Goal: Task Accomplishment & Management: Manage account settings

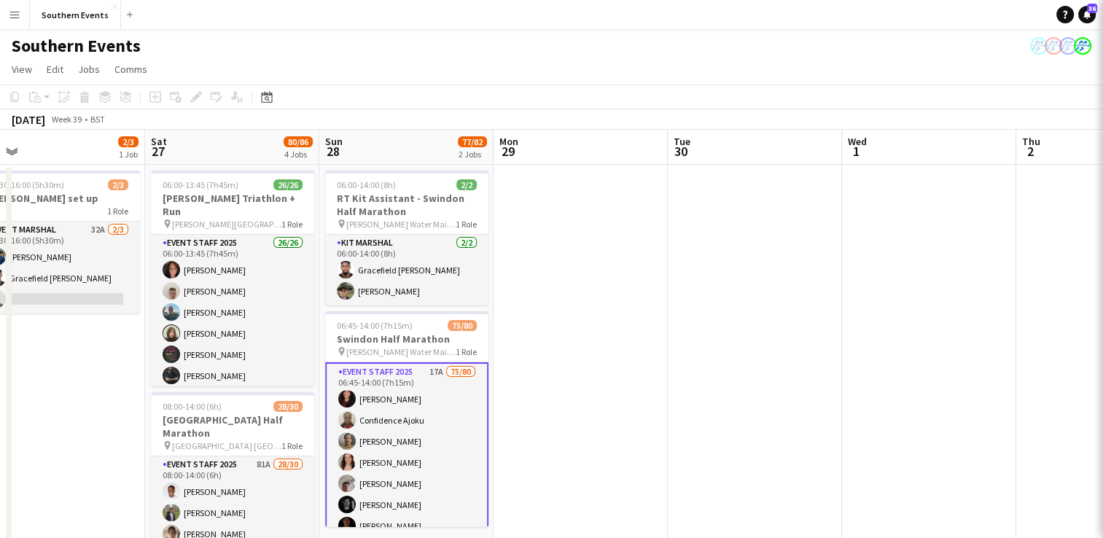
scroll to position [0, 551]
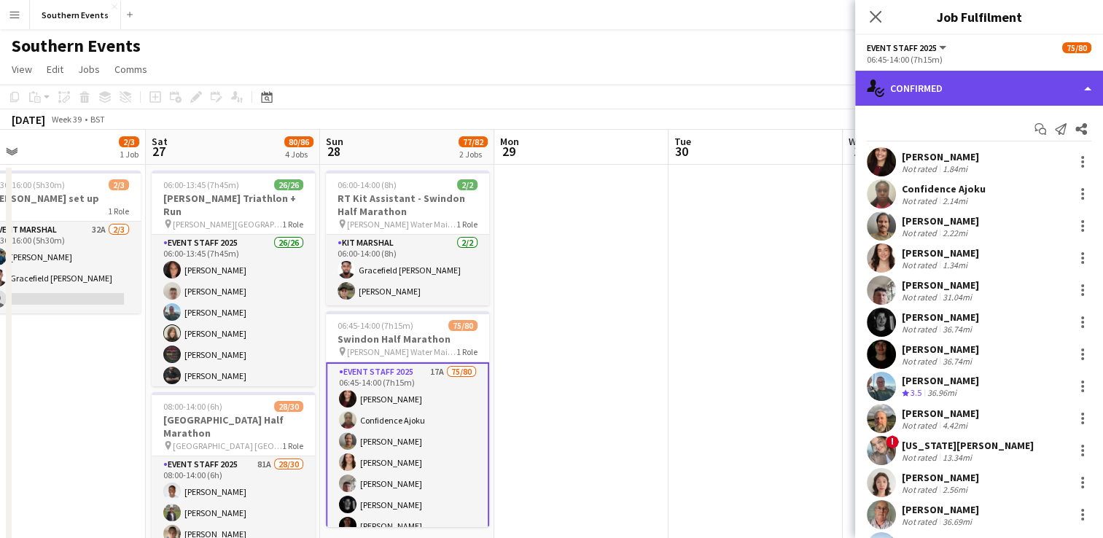
click at [928, 93] on div "single-neutral-actions-check-2 Confirmed" at bounding box center [979, 88] width 248 height 35
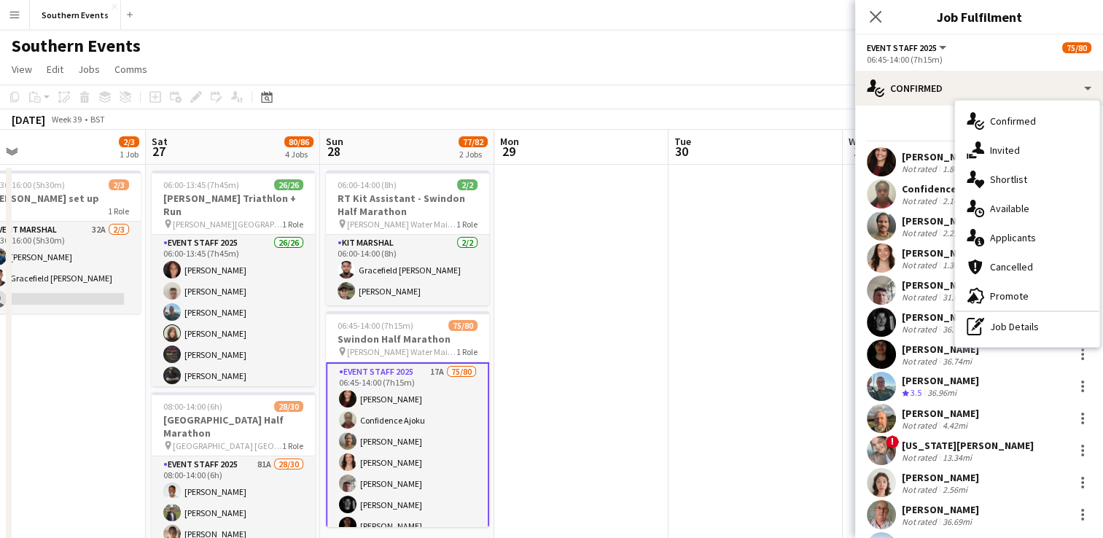
click at [1024, 246] on div "single-neutral-actions-information Applicants" at bounding box center [1027, 237] width 144 height 29
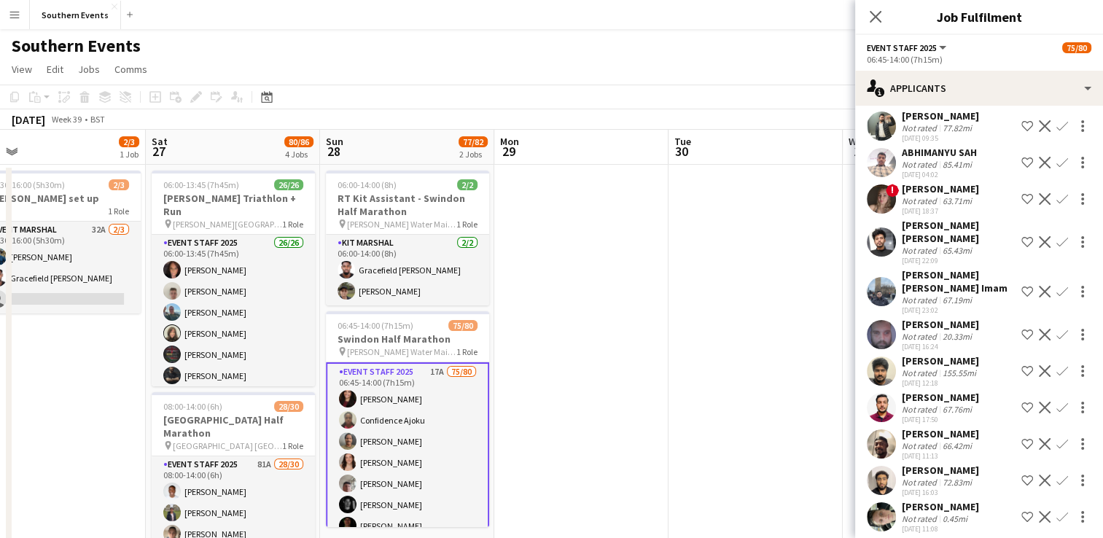
scroll to position [310, 0]
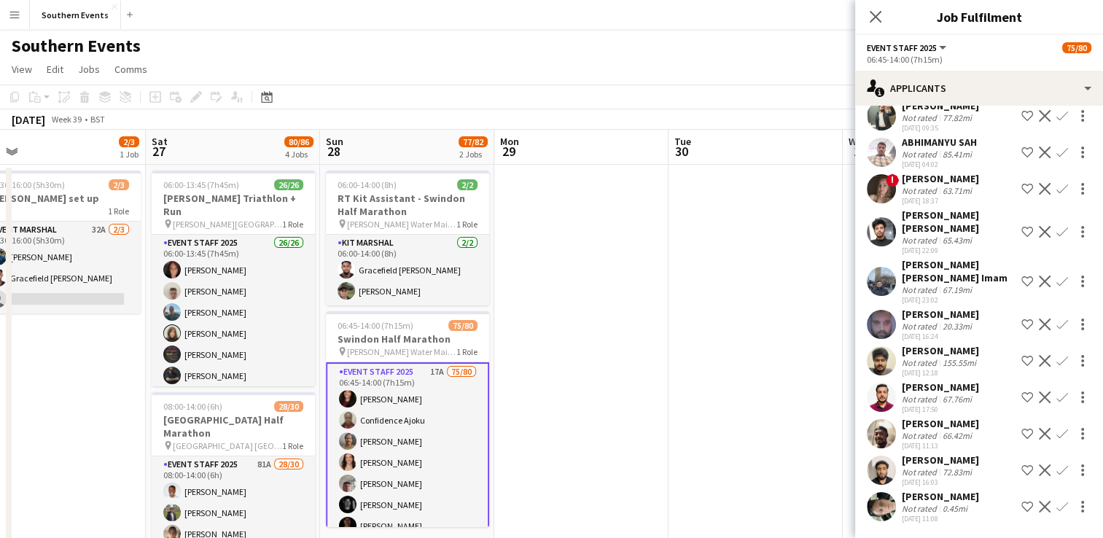
click at [1053, 498] on button "Confirm" at bounding box center [1061, 506] width 17 height 17
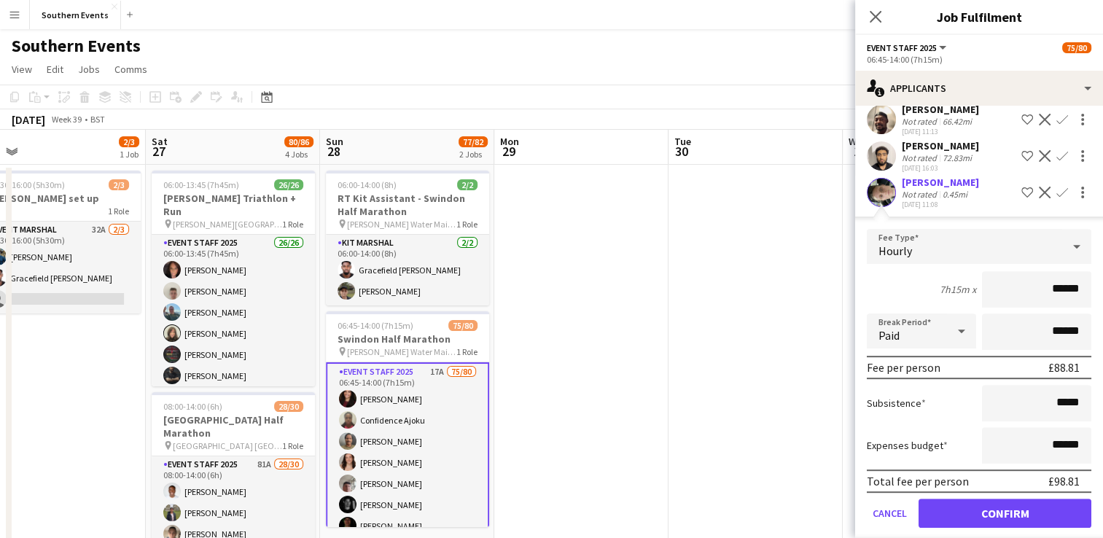
scroll to position [627, 0]
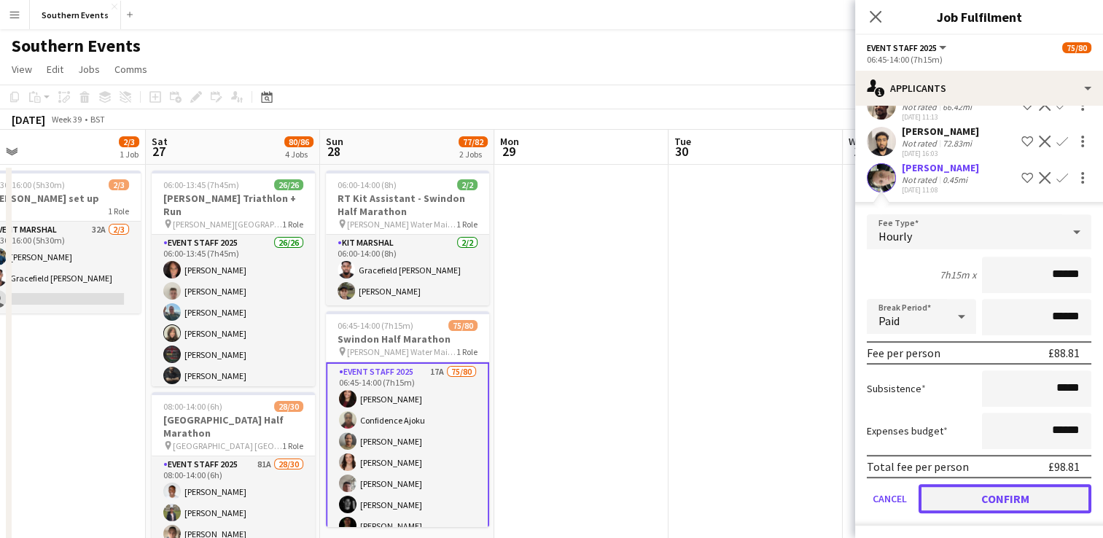
click at [944, 497] on button "Confirm" at bounding box center [1004, 498] width 173 height 29
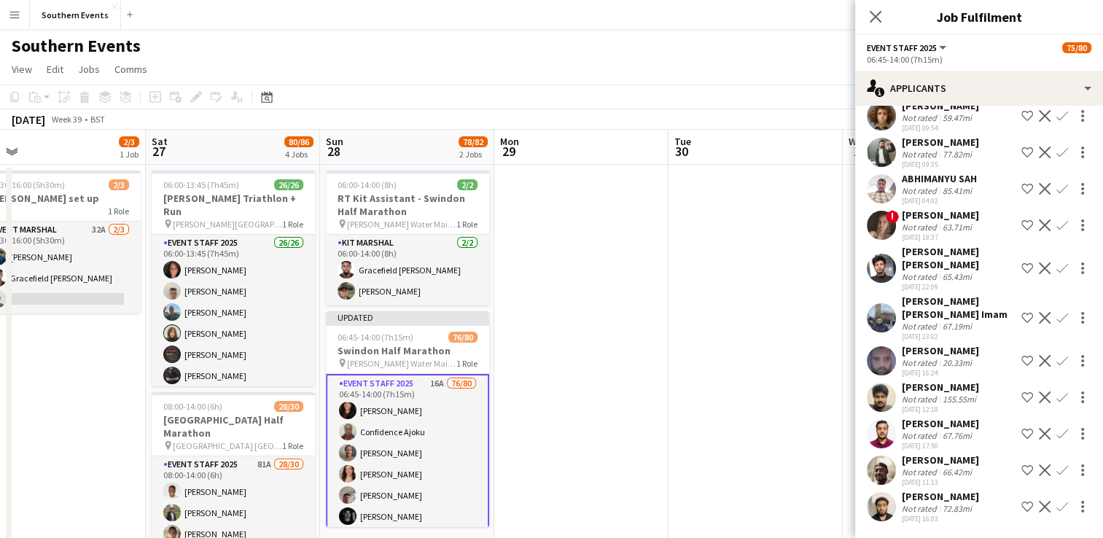
scroll to position [261, 0]
drag, startPoint x: 698, startPoint y: 375, endPoint x: 758, endPoint y: 279, distance: 112.6
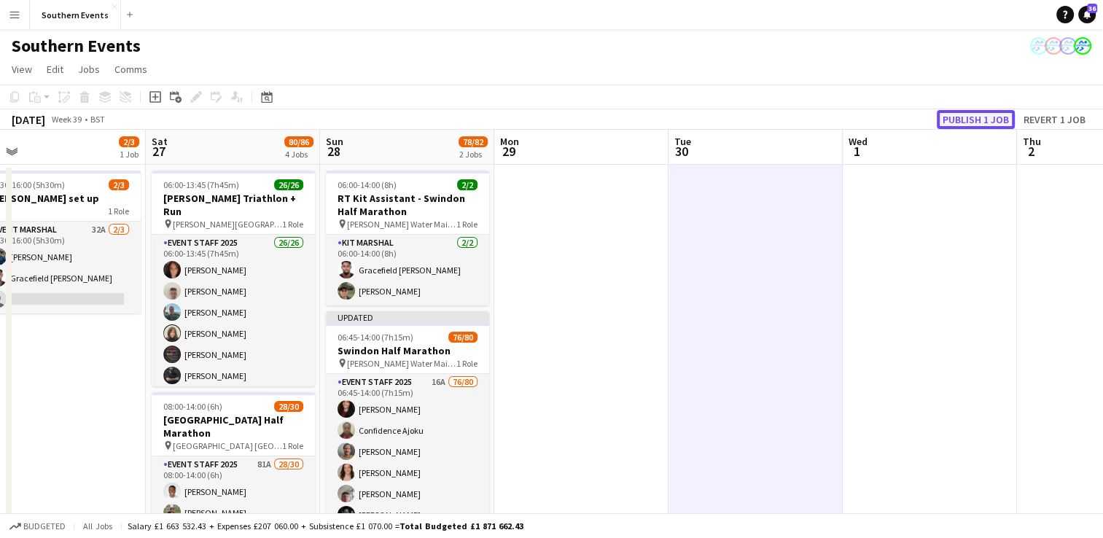
click at [954, 127] on button "Publish 1 job" at bounding box center [975, 119] width 78 height 19
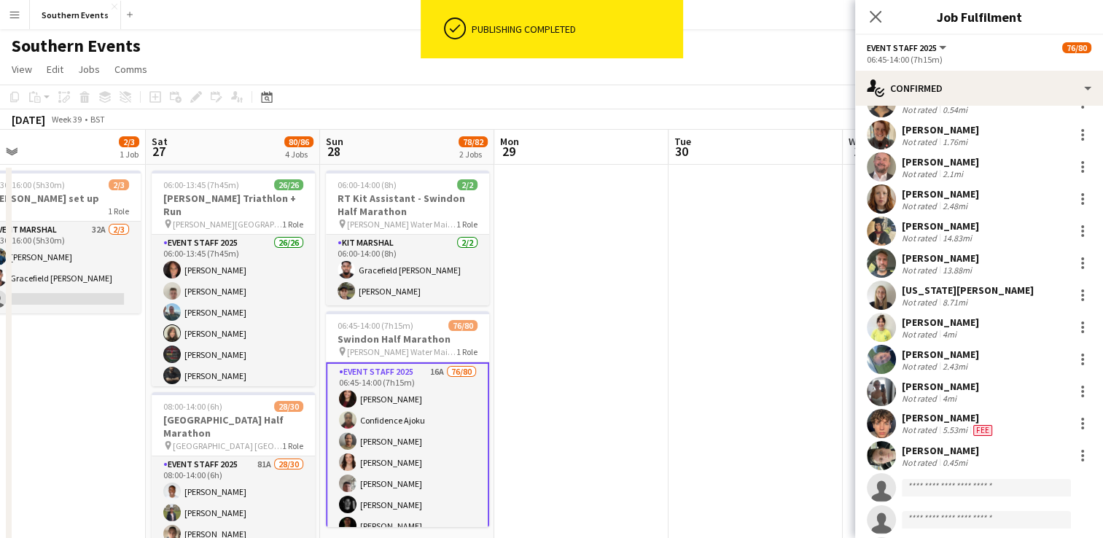
scroll to position [2213, 0]
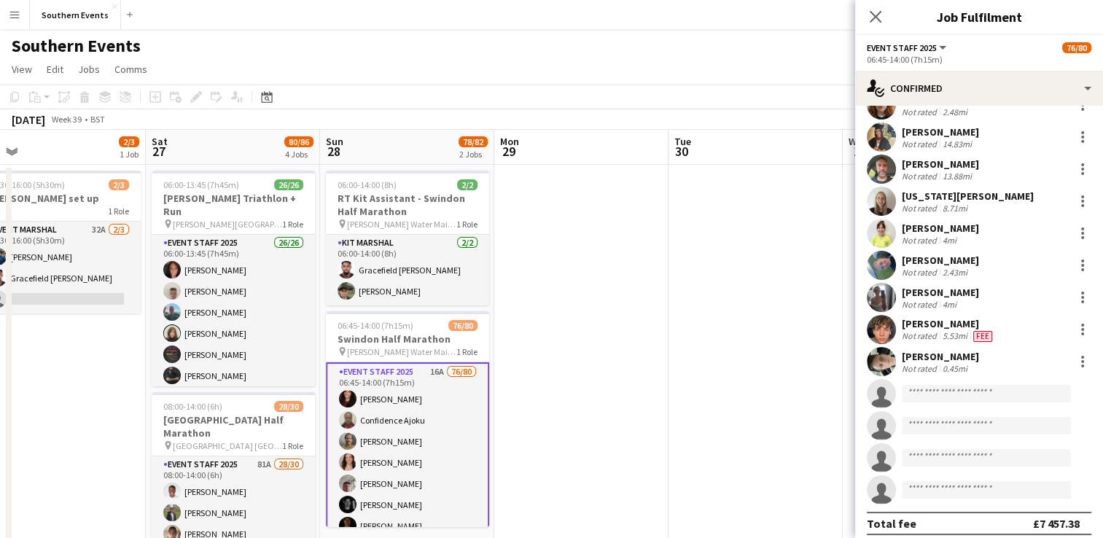
drag, startPoint x: 901, startPoint y: 348, endPoint x: 988, endPoint y: 336, distance: 88.2
copy div "[PERSON_NAME]"
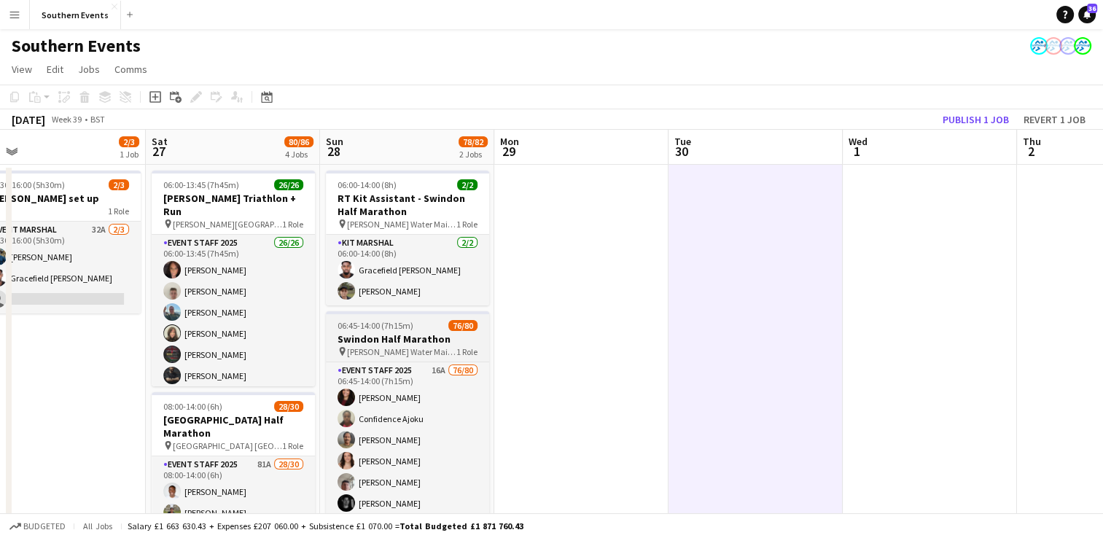
click at [417, 346] on span "[PERSON_NAME] Water Main Car Park" at bounding box center [401, 351] width 109 height 11
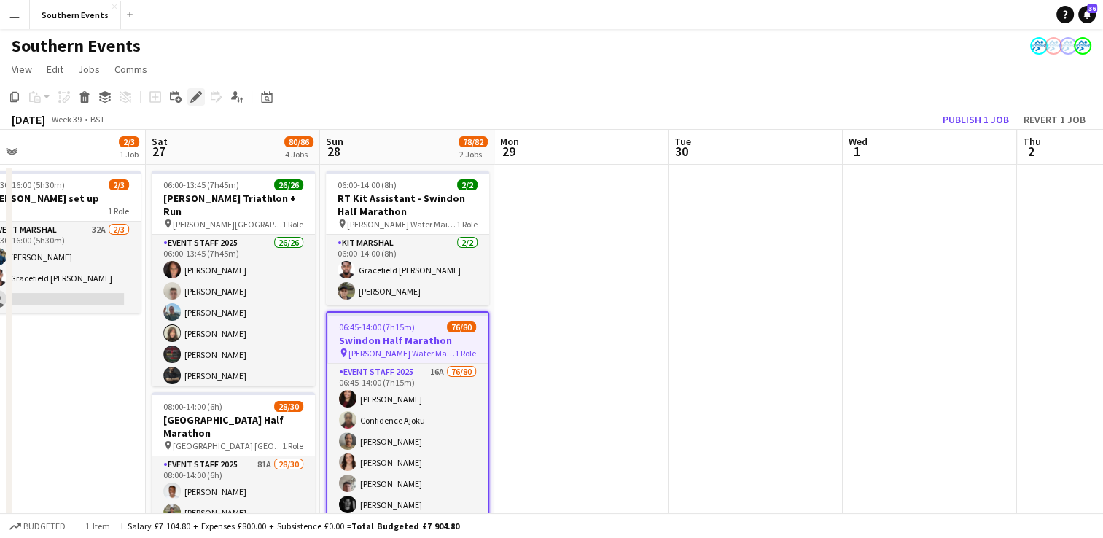
click at [191, 100] on icon at bounding box center [192, 101] width 4 height 4
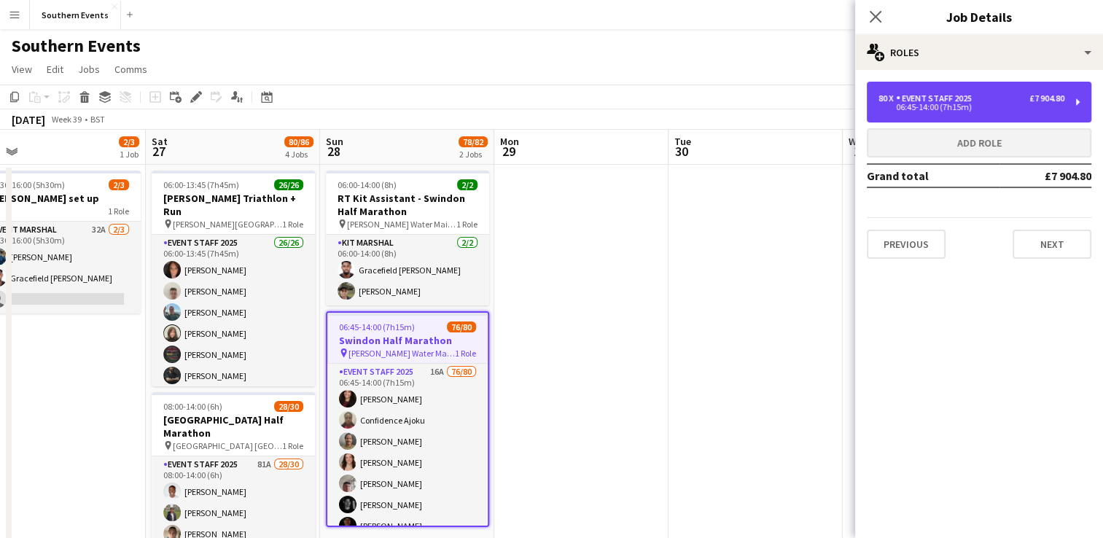
click at [933, 106] on div "06:45-14:00 (7h15m)" at bounding box center [971, 106] width 186 height 7
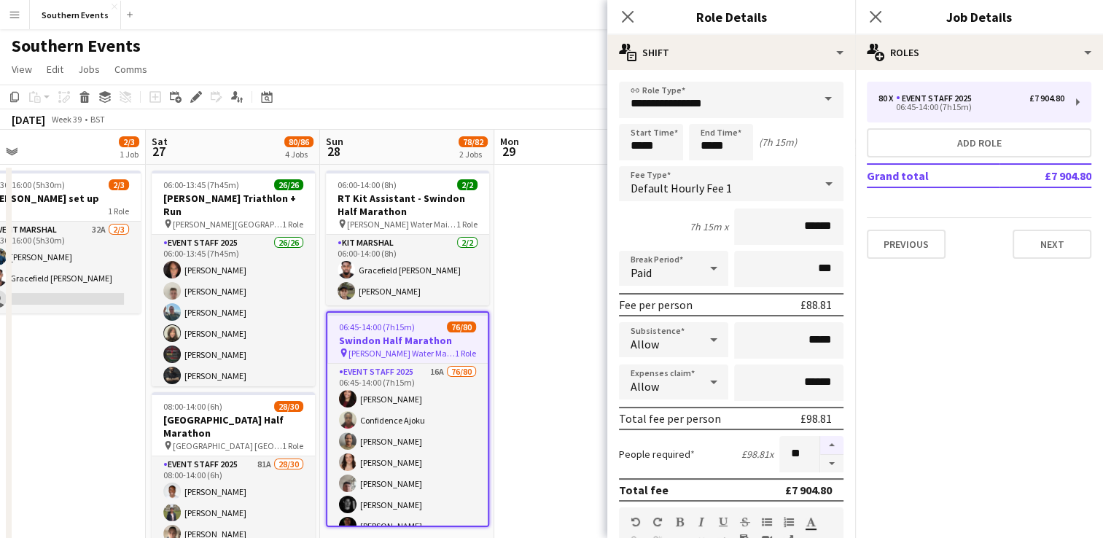
click at [820, 443] on button "button" at bounding box center [831, 445] width 23 height 19
click at [820, 441] on button "button" at bounding box center [831, 445] width 23 height 19
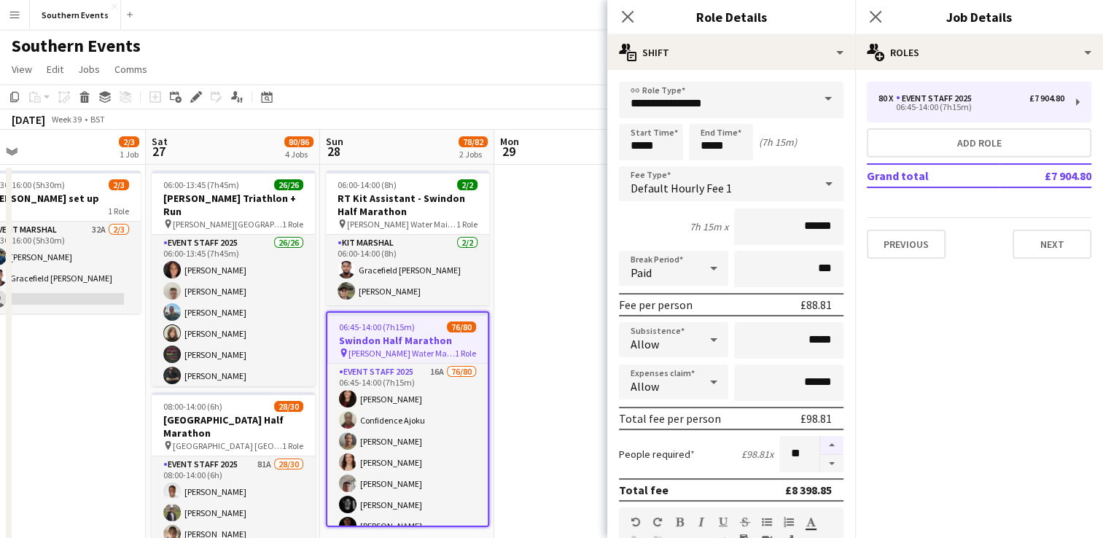
click at [820, 441] on button "button" at bounding box center [831, 445] width 23 height 19
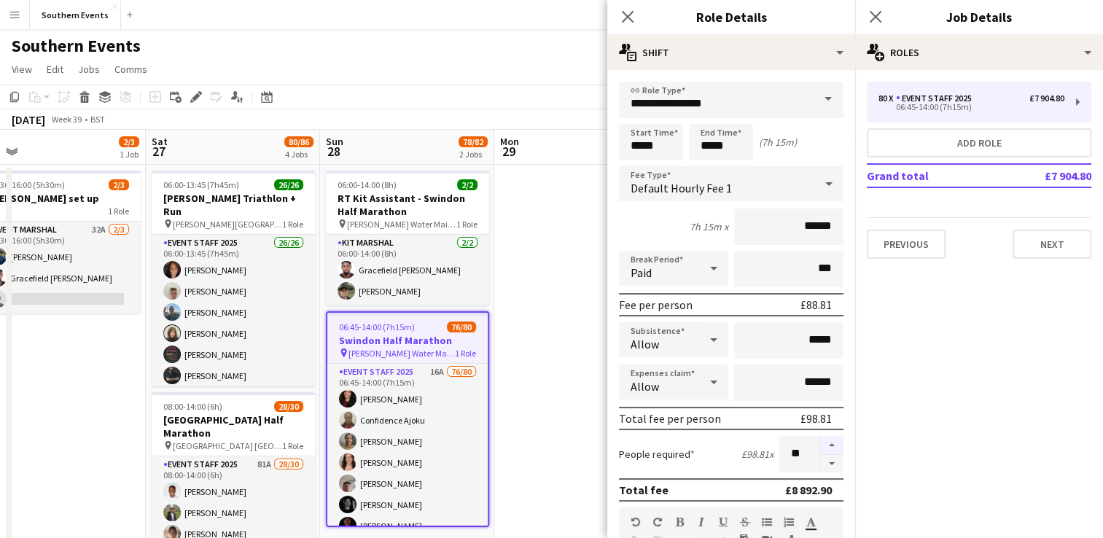
click at [820, 441] on button "button" at bounding box center [831, 445] width 23 height 19
click at [820, 460] on button "button" at bounding box center [831, 464] width 23 height 18
type input "**"
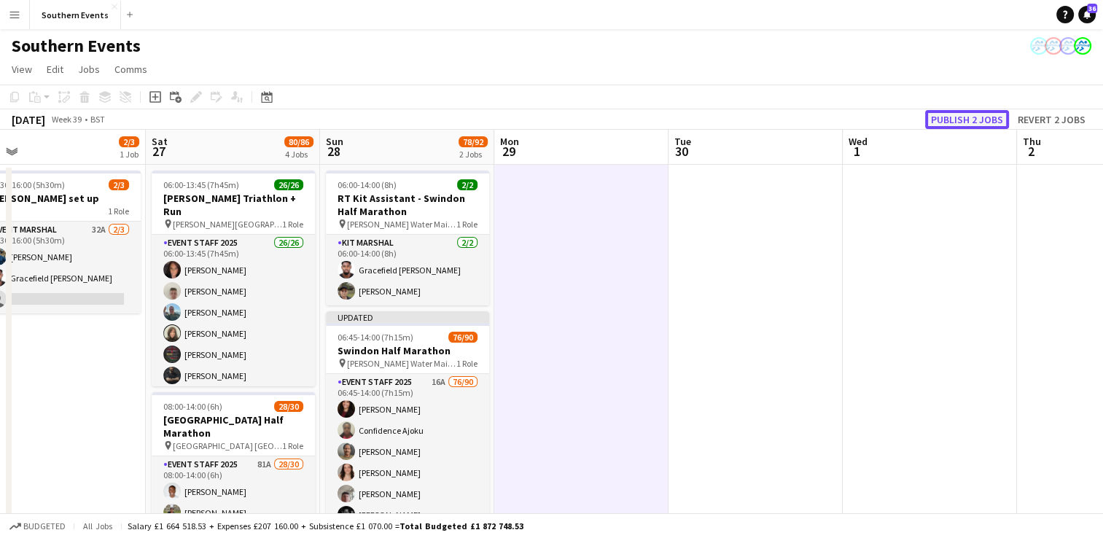
click at [969, 116] on button "Publish 2 jobs" at bounding box center [967, 119] width 84 height 19
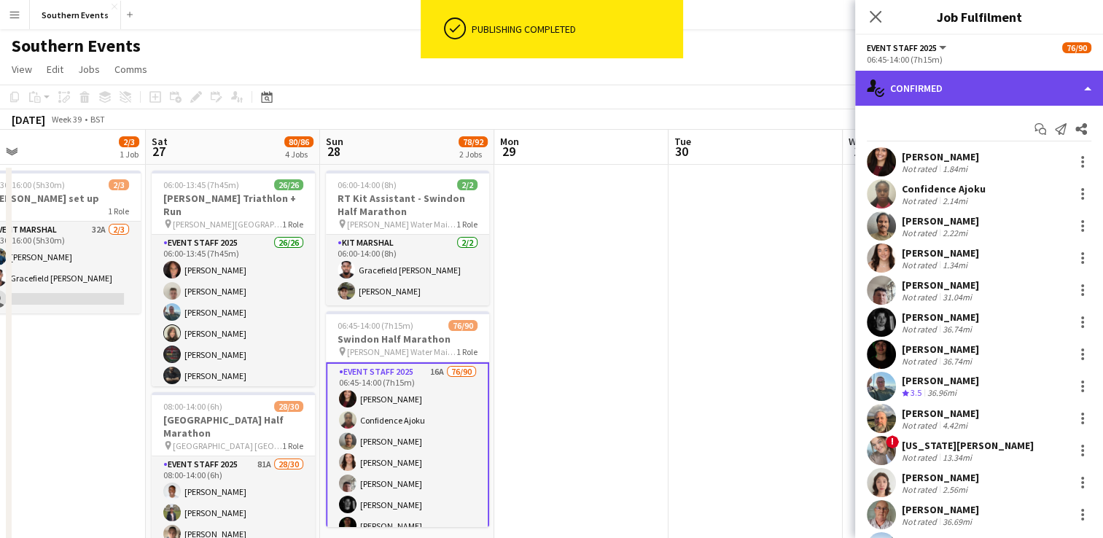
click at [969, 92] on div "single-neutral-actions-check-2 Confirmed" at bounding box center [979, 88] width 248 height 35
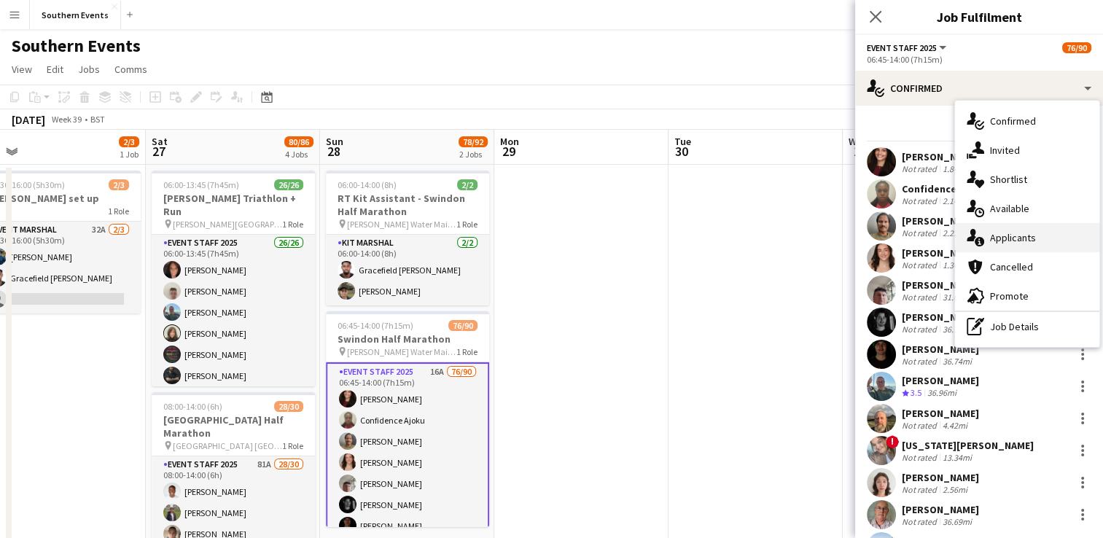
click at [1049, 235] on div "single-neutral-actions-information Applicants" at bounding box center [1027, 237] width 144 height 29
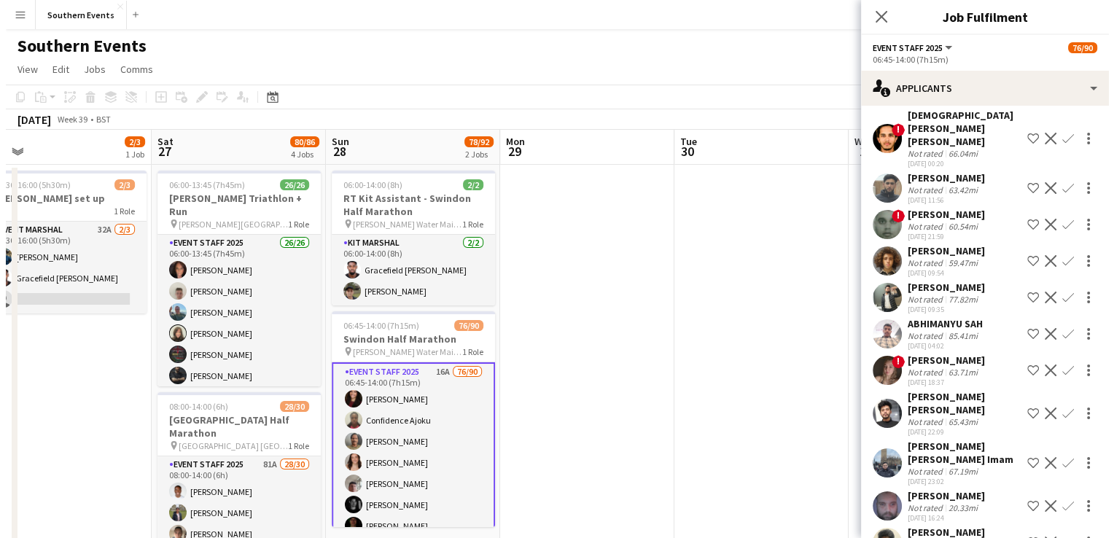
scroll to position [0, 0]
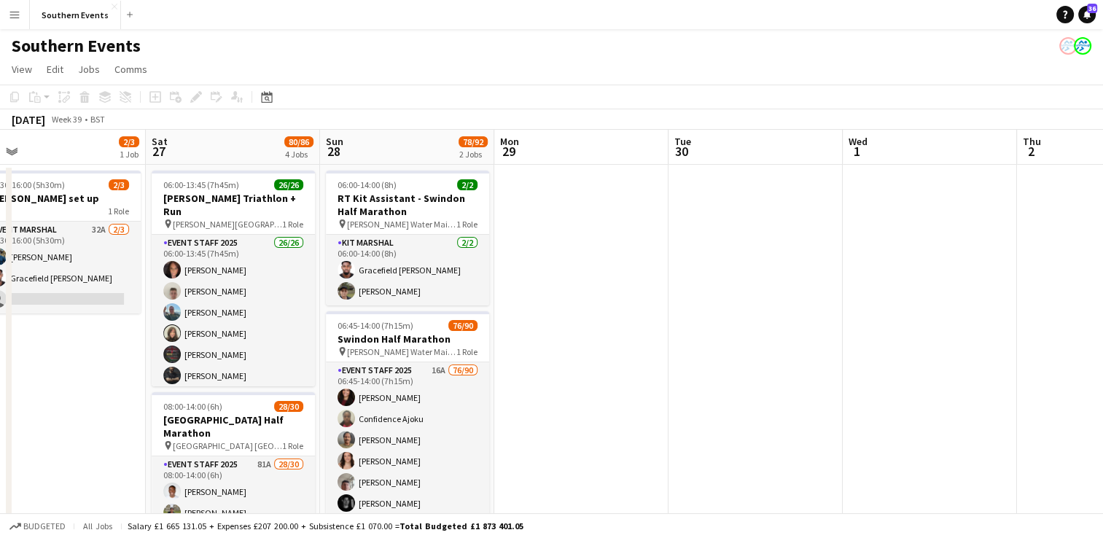
drag, startPoint x: 452, startPoint y: 423, endPoint x: 910, endPoint y: 198, distance: 510.4
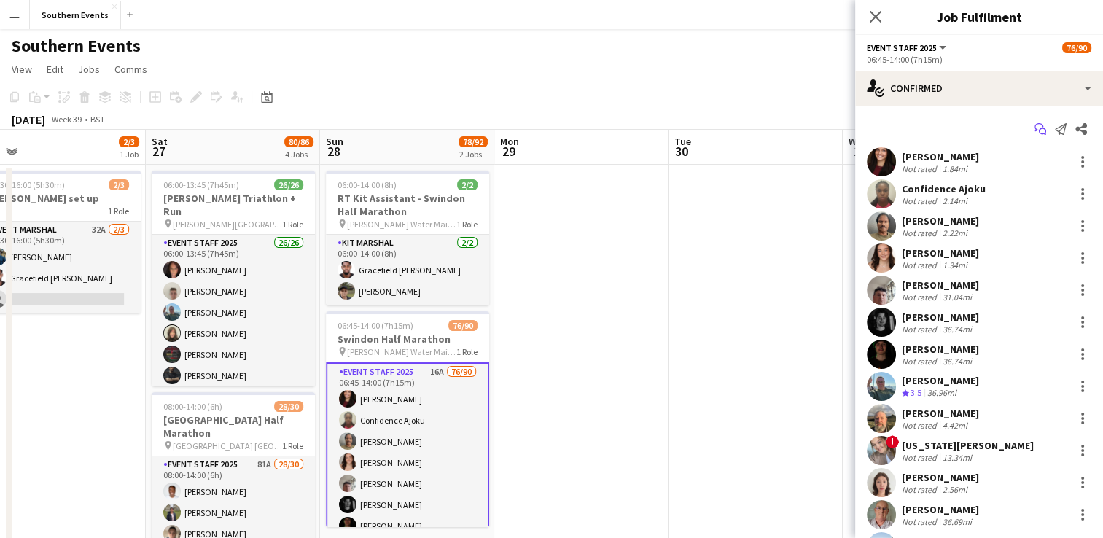
click at [1034, 130] on icon at bounding box center [1038, 127] width 9 height 8
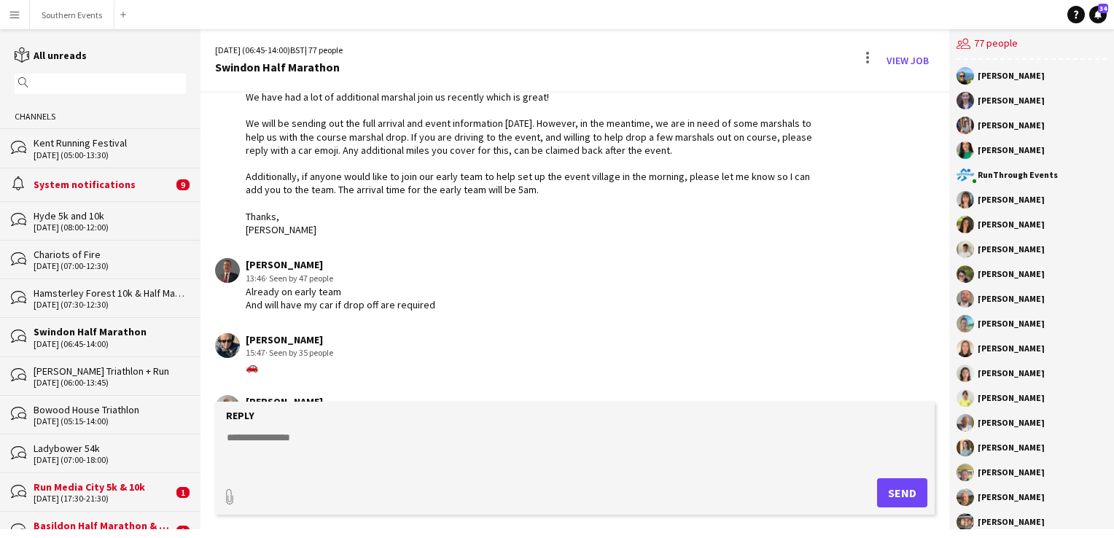
scroll to position [1239, 0]
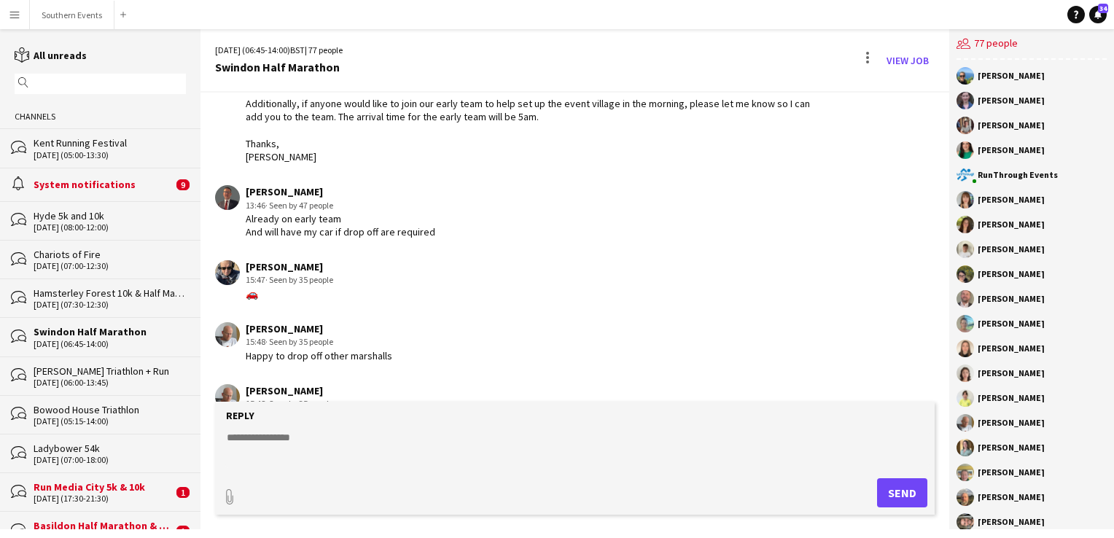
click at [256, 287] on div "🚗" at bounding box center [289, 293] width 87 height 13
copy div "🚗"
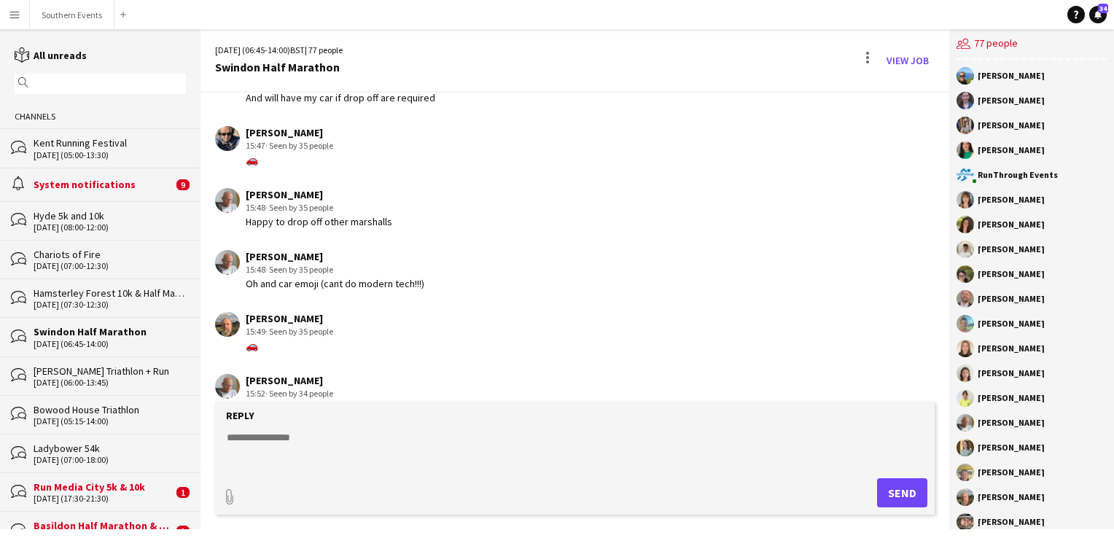
scroll to position [1385, 0]
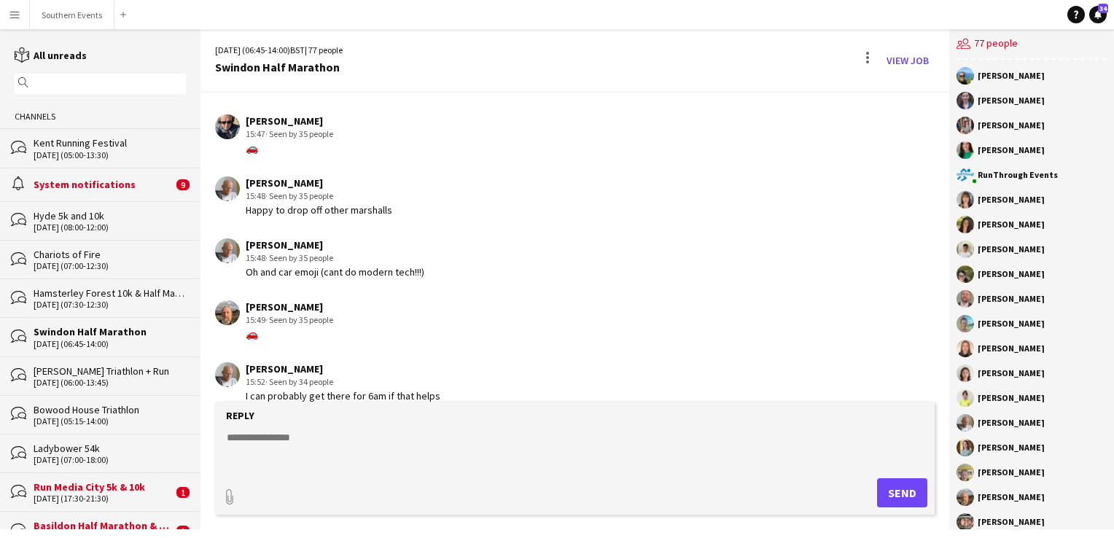
drag, startPoint x: 245, startPoint y: 319, endPoint x: 263, endPoint y: 321, distance: 18.3
click at [263, 321] on div "[PERSON_NAME] 15:49 · Seen by 35 people 🚗" at bounding box center [514, 320] width 599 height 40
copy div "🚗"
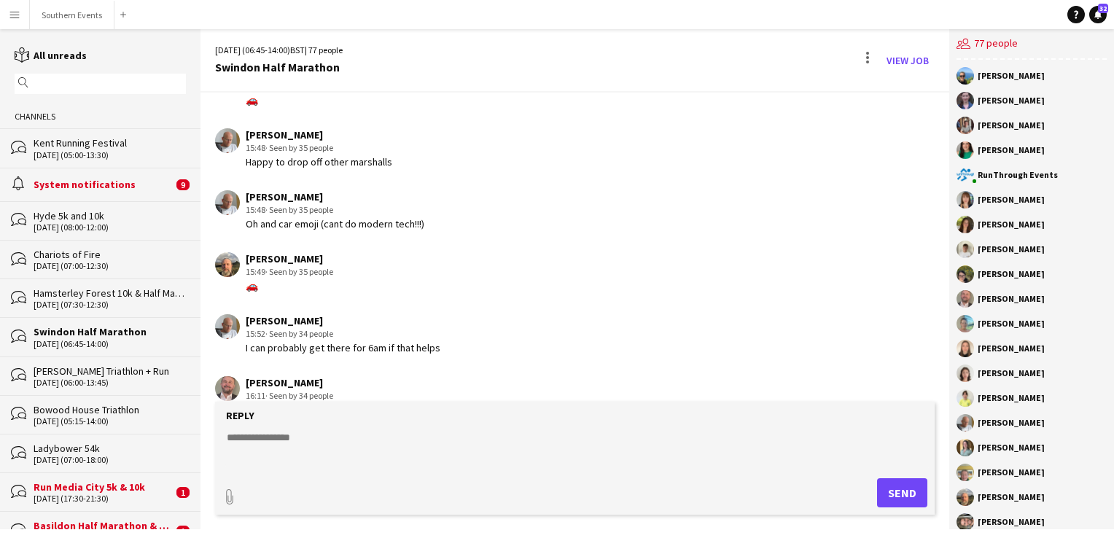
scroll to position [1458, 0]
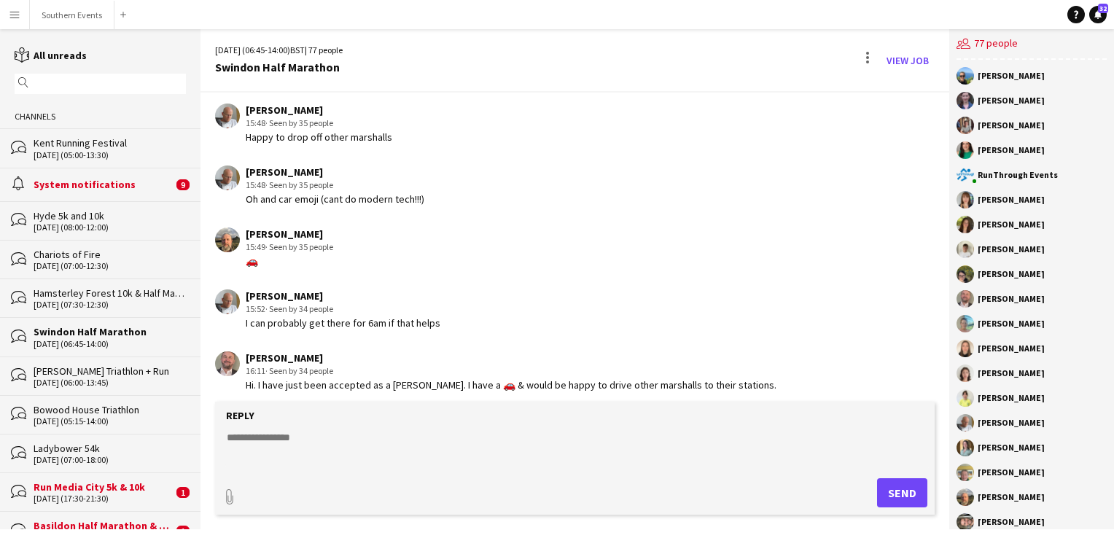
copy div "🚗"
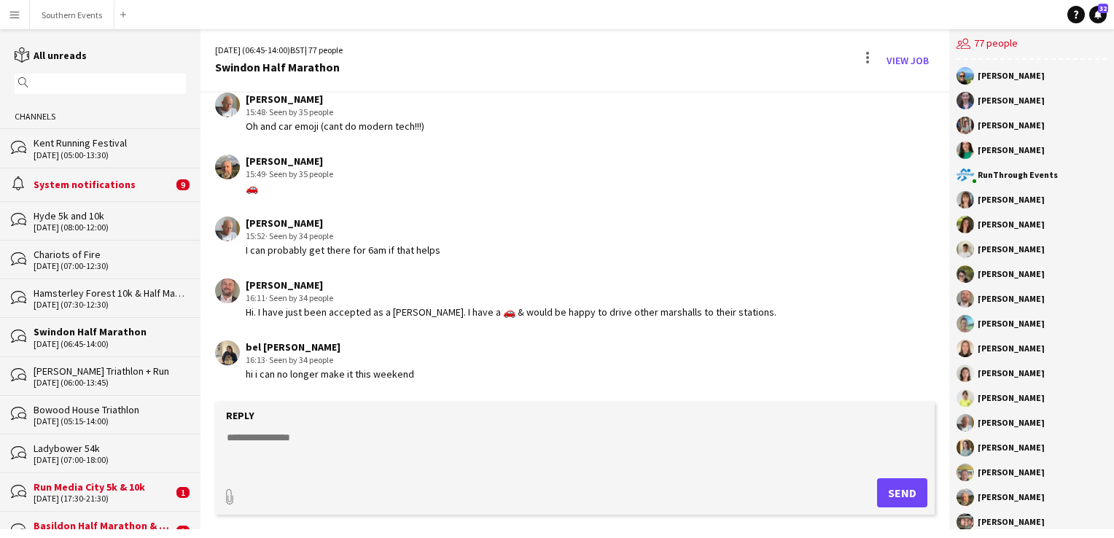
scroll to position [1603, 0]
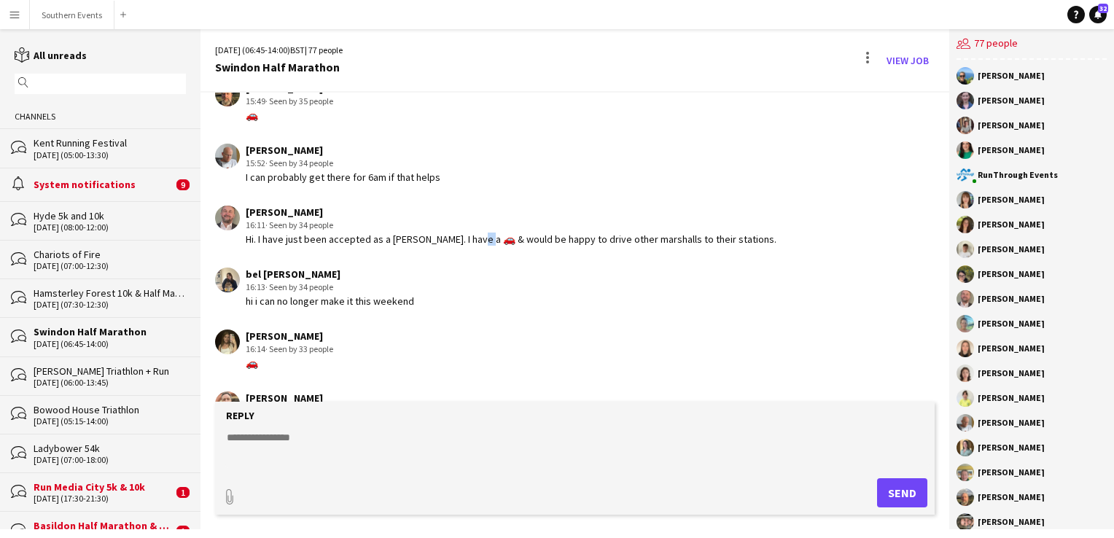
drag, startPoint x: 464, startPoint y: 224, endPoint x: 477, endPoint y: 224, distance: 13.1
click at [477, 232] on div "Hi. I have just been accepted as a [PERSON_NAME]. I have a 🚗 & would be happy t…" at bounding box center [511, 238] width 531 height 13
copy div "🚗"
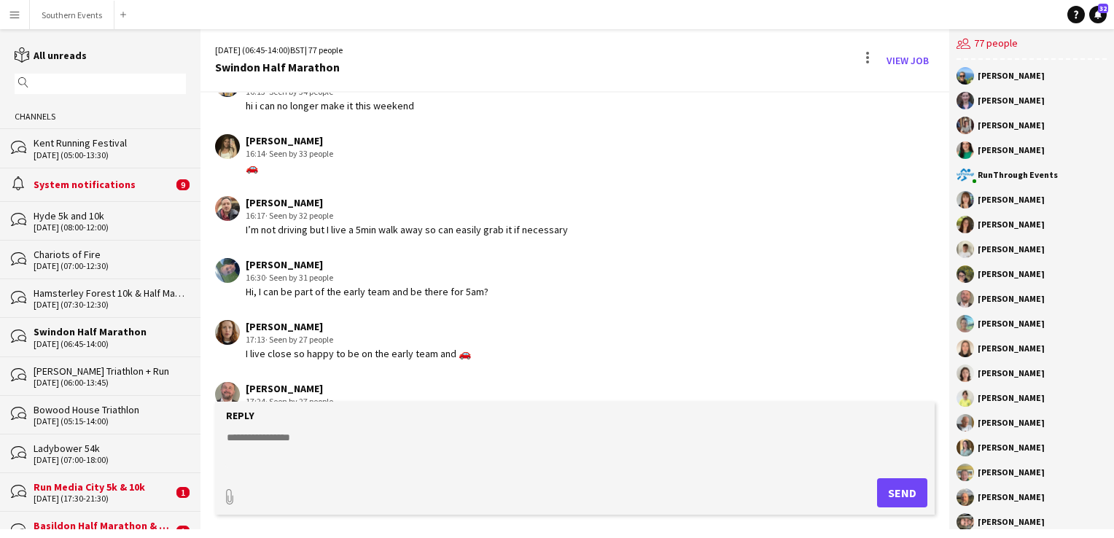
scroll to position [1822, 0]
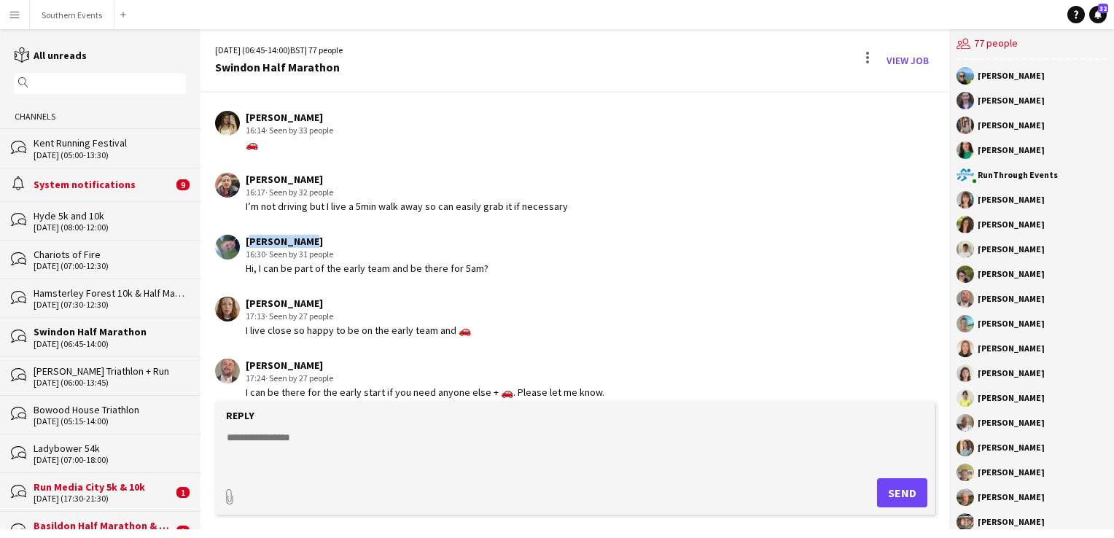
drag, startPoint x: 246, startPoint y: 227, endPoint x: 318, endPoint y: 229, distance: 71.4
click at [318, 235] on div "[PERSON_NAME]" at bounding box center [367, 241] width 243 height 13
copy div "[PERSON_NAME]"
drag, startPoint x: 247, startPoint y: 290, endPoint x: 316, endPoint y: 288, distance: 69.3
click at [316, 297] on div "[PERSON_NAME]" at bounding box center [358, 303] width 225 height 13
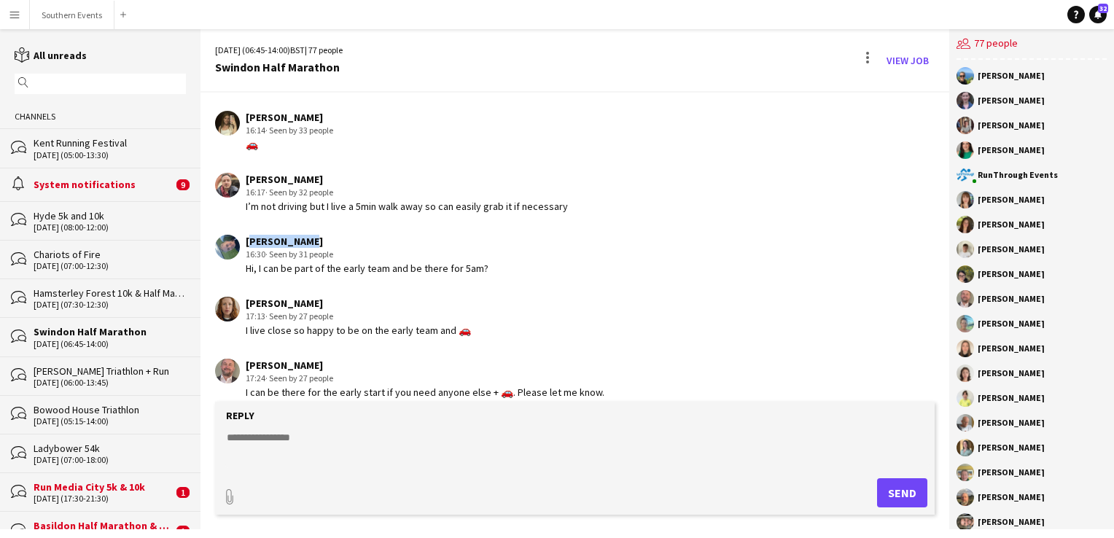
copy div "[PERSON_NAME]"
drag, startPoint x: 452, startPoint y: 316, endPoint x: 460, endPoint y: 318, distance: 8.1
click at [460, 324] on div "I live close so happy to be on the early team and 🚗" at bounding box center [358, 330] width 225 height 13
copy div "🚗"
click at [268, 428] on form "Reply paperclip Send" at bounding box center [574, 458] width 719 height 113
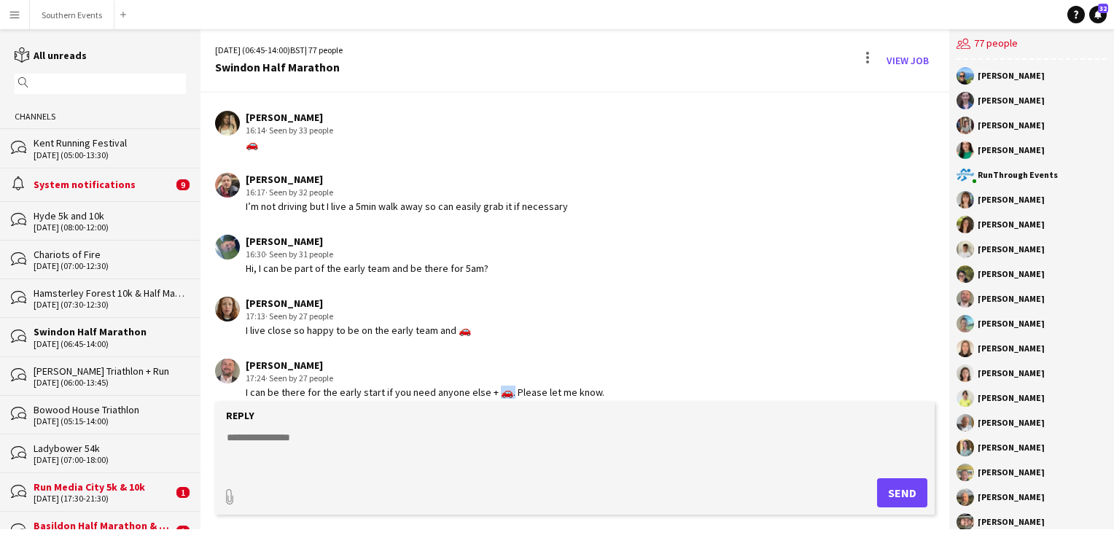
click at [496, 386] on div "I can be there for the early start if you need anyone else + 🚗. Please let me k…" at bounding box center [425, 392] width 359 height 13
copy div "🚗."
drag, startPoint x: 245, startPoint y: 351, endPoint x: 336, endPoint y: 352, distance: 91.1
click at [336, 359] on div "[PERSON_NAME] 17:24 · Seen by 27 people I can be there for the early start if y…" at bounding box center [514, 379] width 599 height 40
copy div "[PERSON_NAME]"
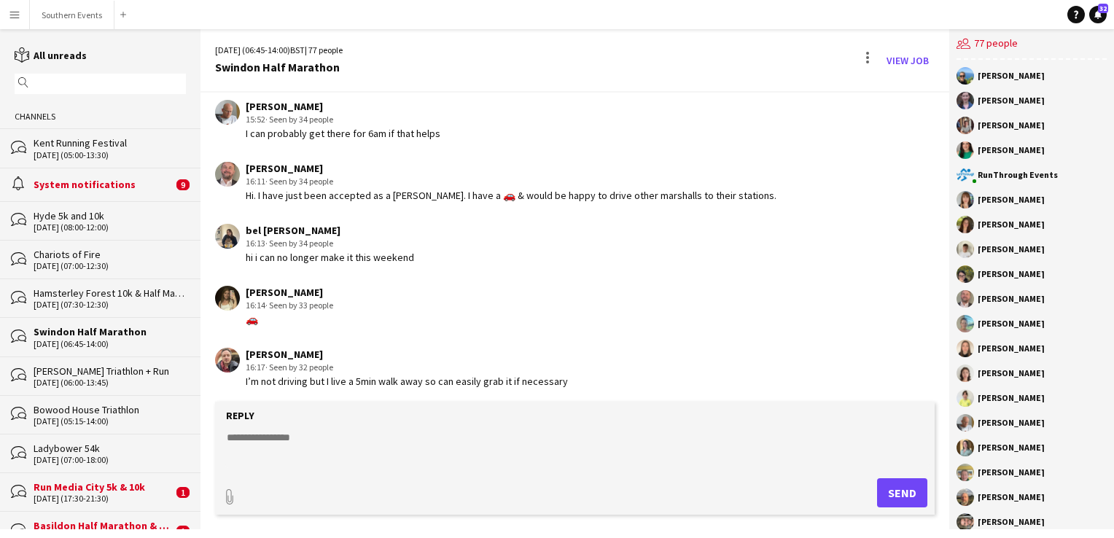
scroll to position [1612, 0]
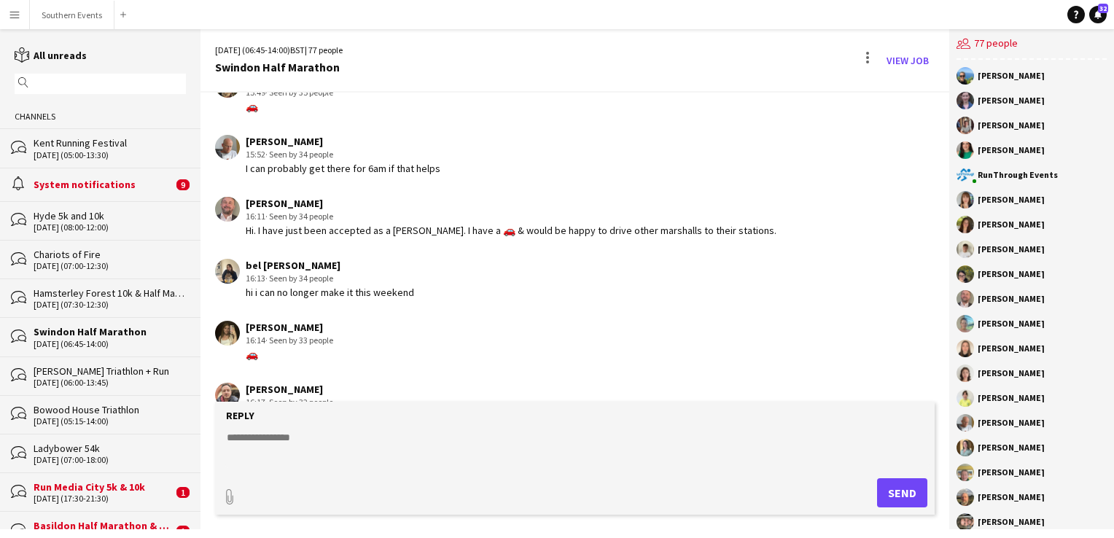
click at [251, 449] on textarea at bounding box center [577, 449] width 705 height 38
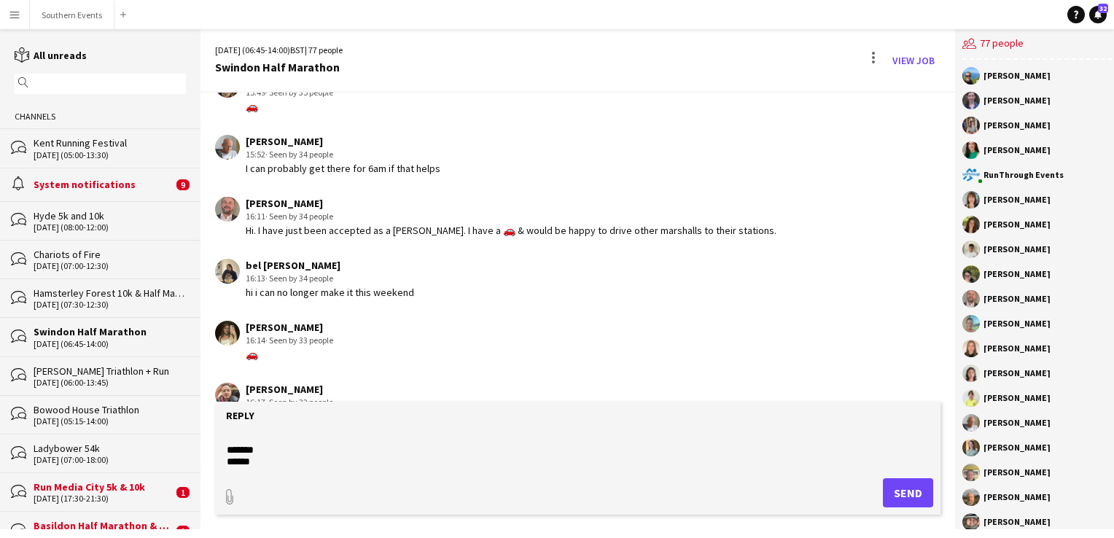
scroll to position [0, 0]
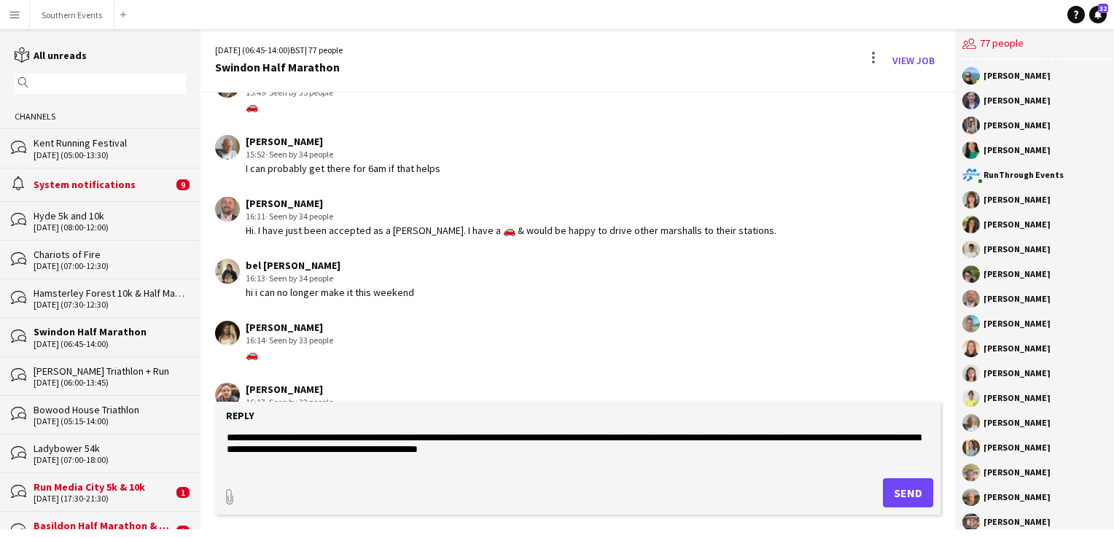
type textarea "**********"
click at [901, 491] on button "Send" at bounding box center [908, 492] width 50 height 29
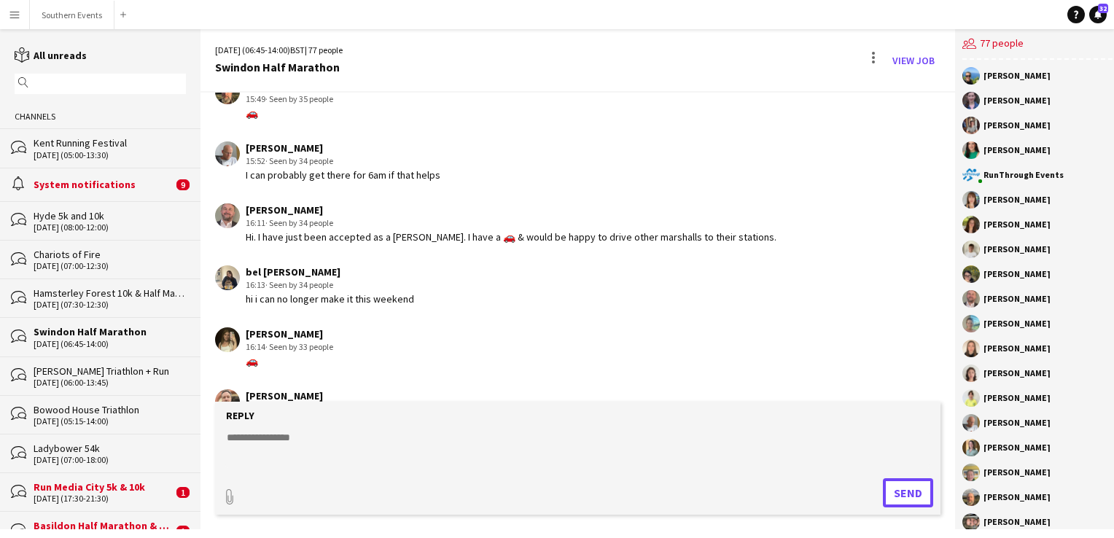
scroll to position [1608, 0]
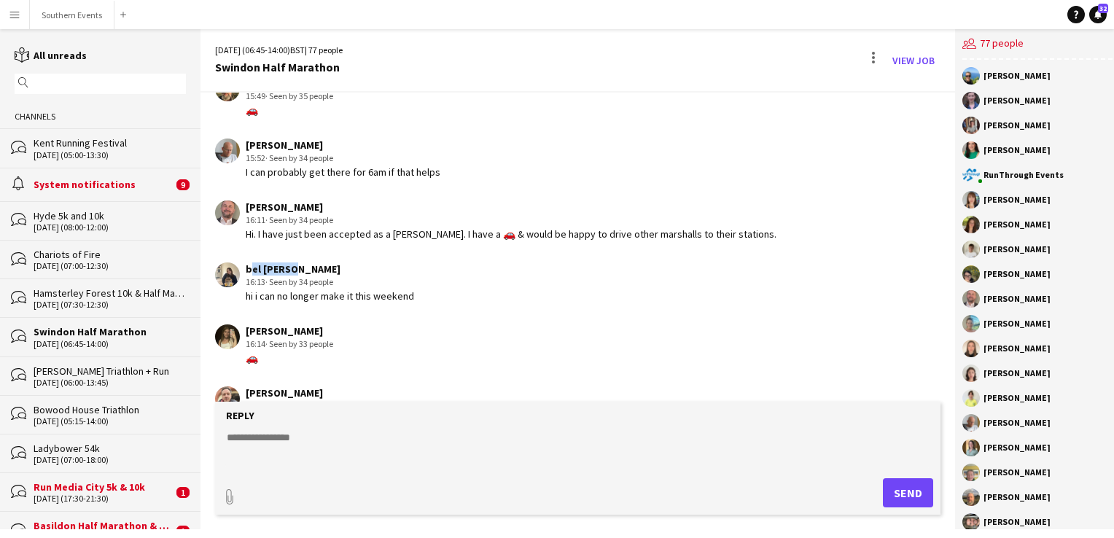
drag, startPoint x: 246, startPoint y: 255, endPoint x: 292, endPoint y: 255, distance: 45.9
click at [292, 262] on div "bel [PERSON_NAME]" at bounding box center [330, 268] width 168 height 13
click at [74, 12] on button "Southern Events Close" at bounding box center [72, 15] width 85 height 28
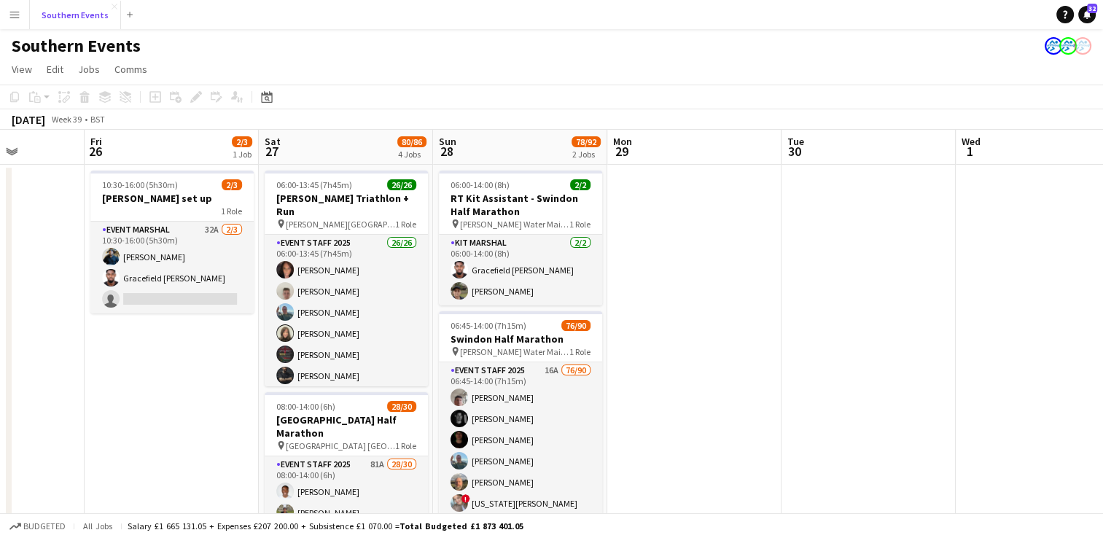
scroll to position [0, 624]
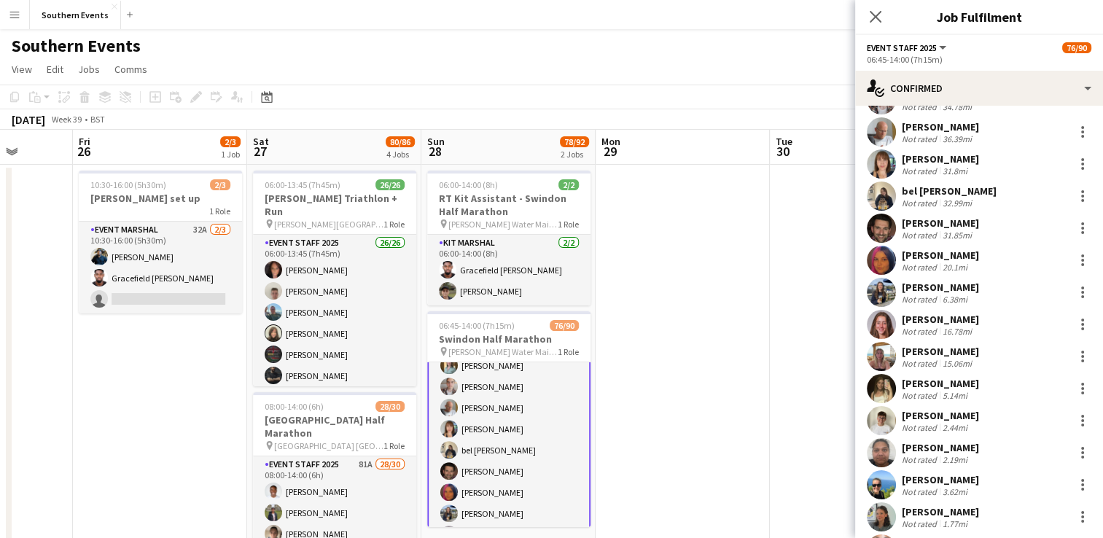
scroll to position [1262, 0]
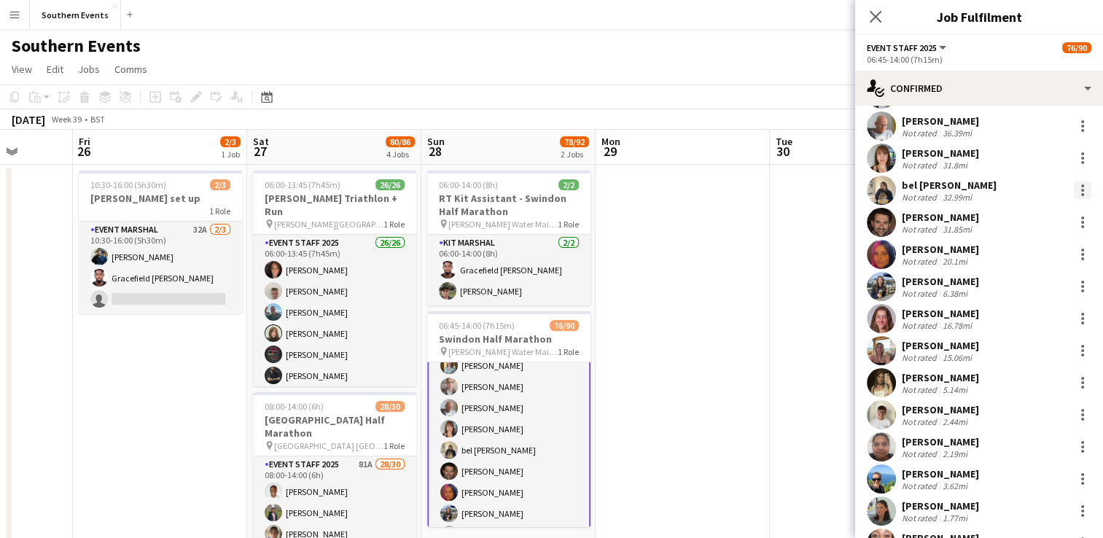
click at [1081, 184] on div at bounding box center [1082, 185] width 3 height 3
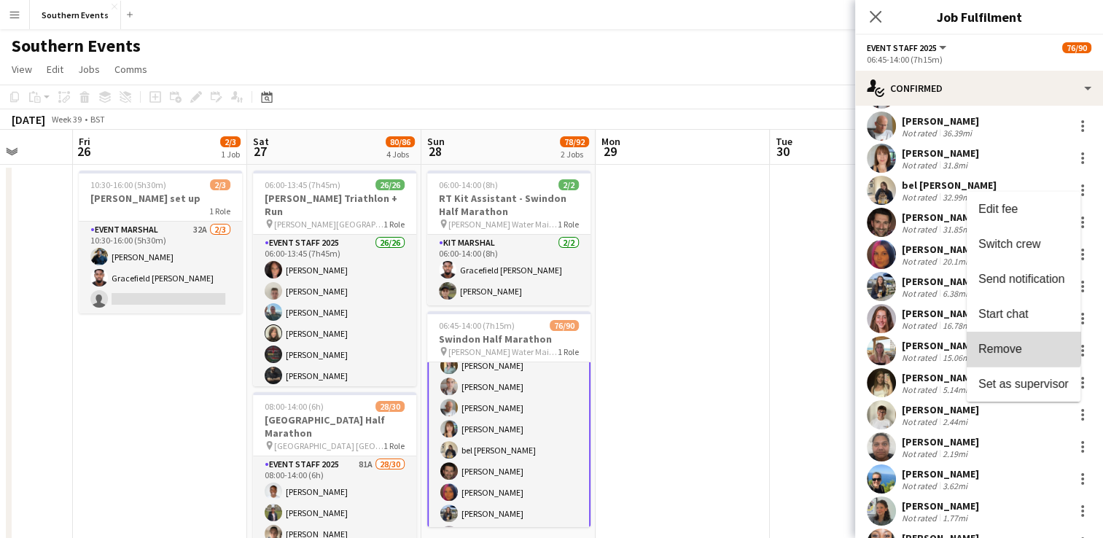
click at [1006, 342] on button "Remove" at bounding box center [1023, 349] width 114 height 35
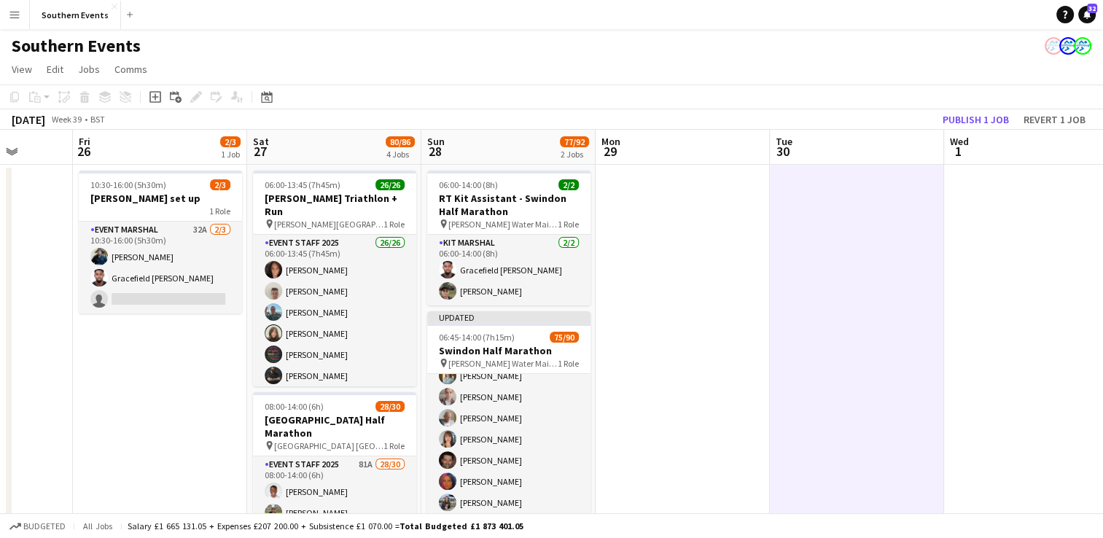
scroll to position [797, 0]
click at [965, 121] on button "Publish 1 job" at bounding box center [975, 119] width 78 height 19
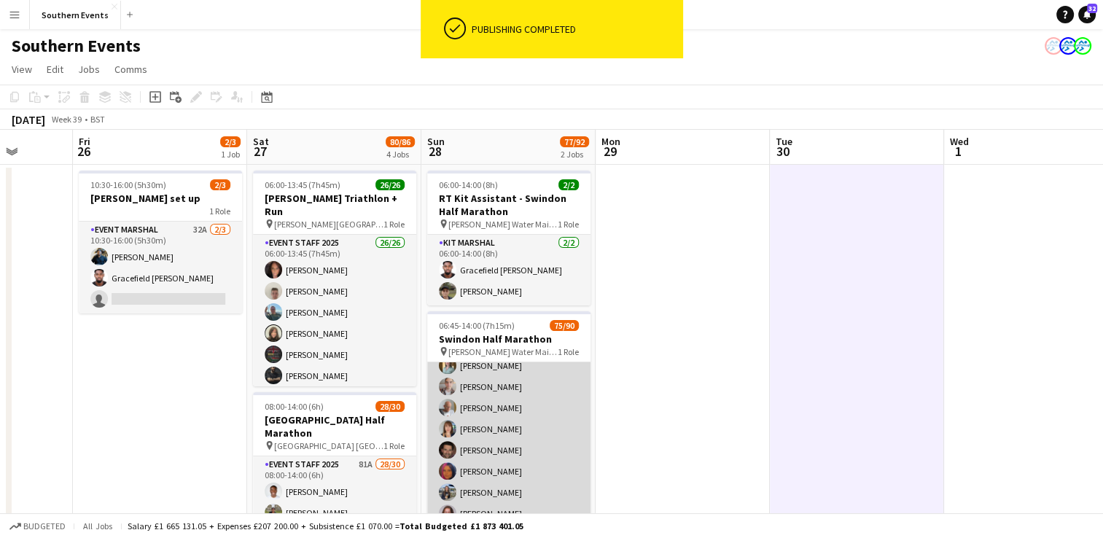
click at [536, 429] on app-card-role "Event Staff 2025 16A 75/90 06:45-14:00 (7h15m) [PERSON_NAME] [PERSON_NAME] [PER…" at bounding box center [508, 532] width 163 height 1935
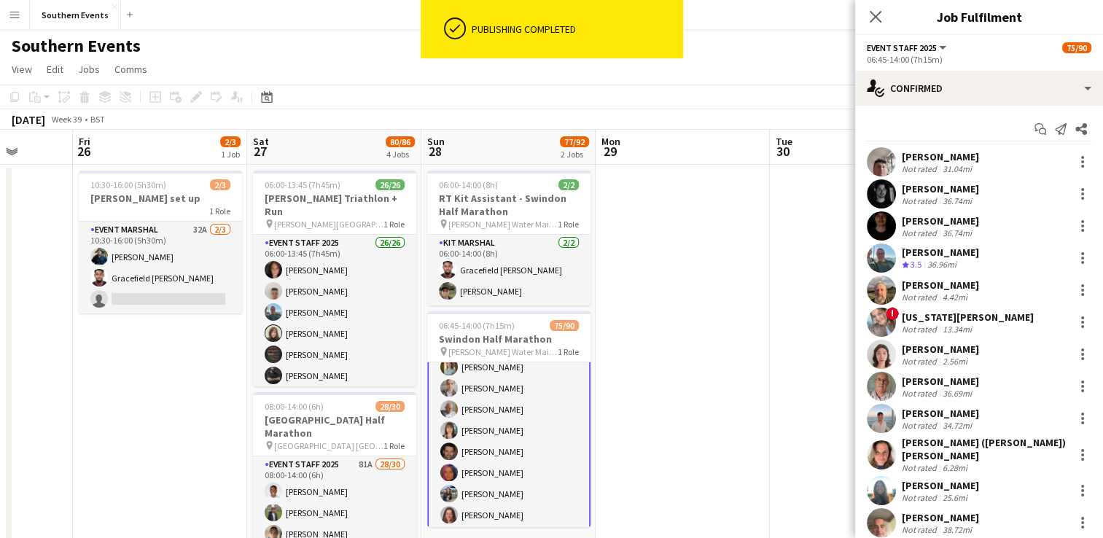
scroll to position [799, 0]
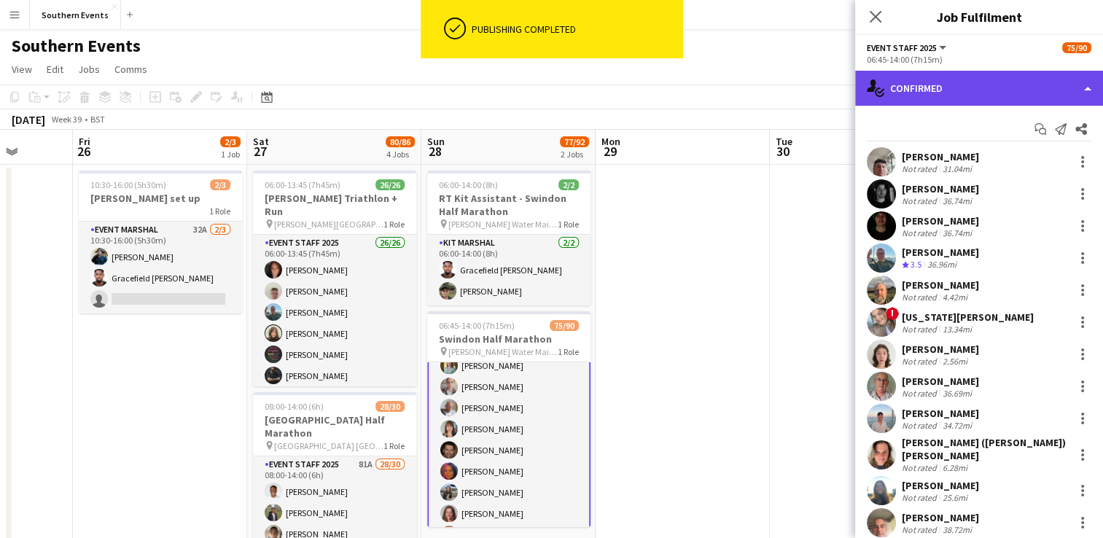
click at [925, 100] on div "single-neutral-actions-check-2 Confirmed" at bounding box center [979, 88] width 248 height 35
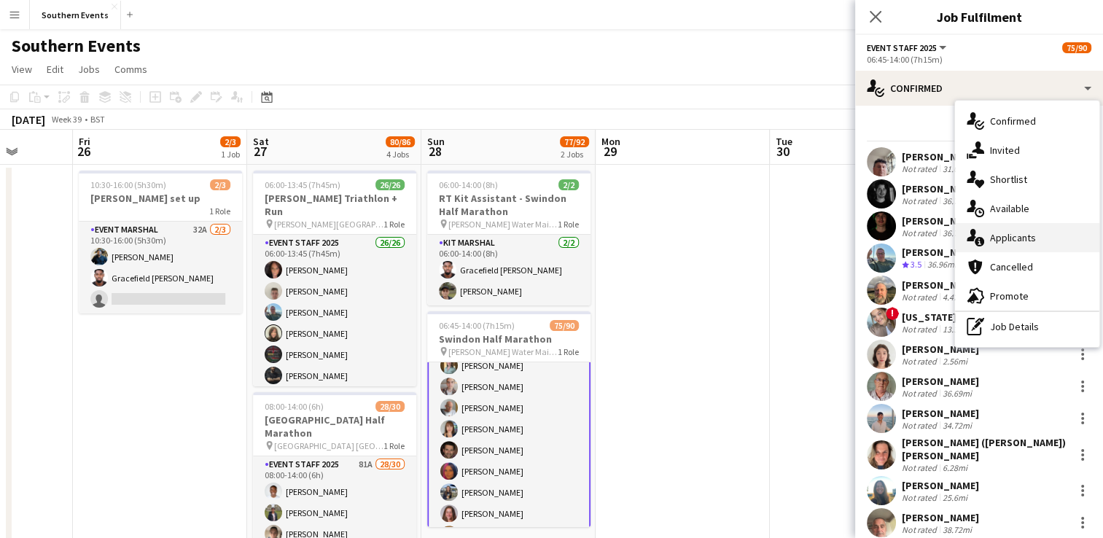
click at [1016, 243] on span "Applicants" at bounding box center [1013, 237] width 46 height 13
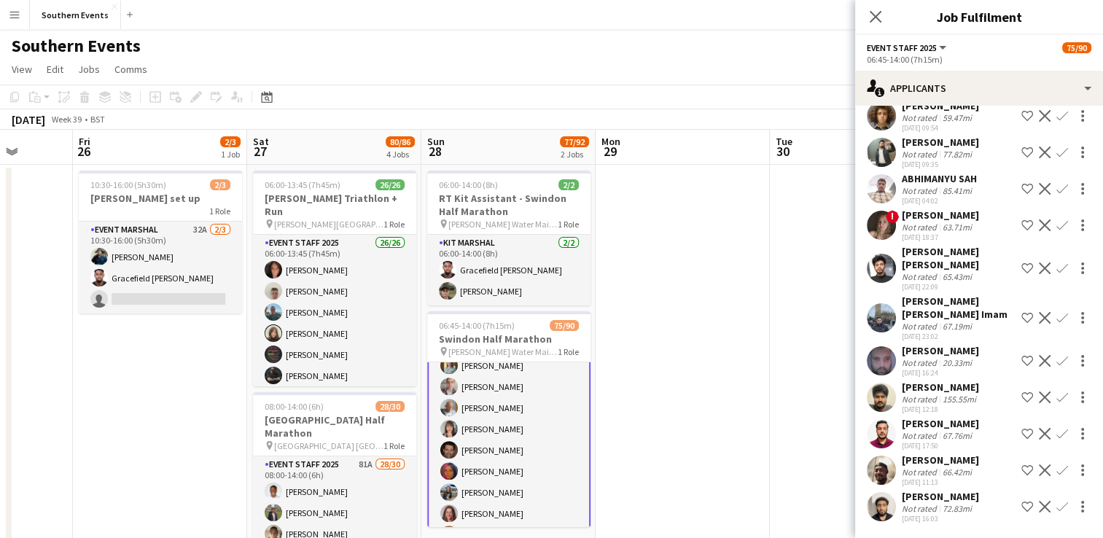
scroll to position [0, 0]
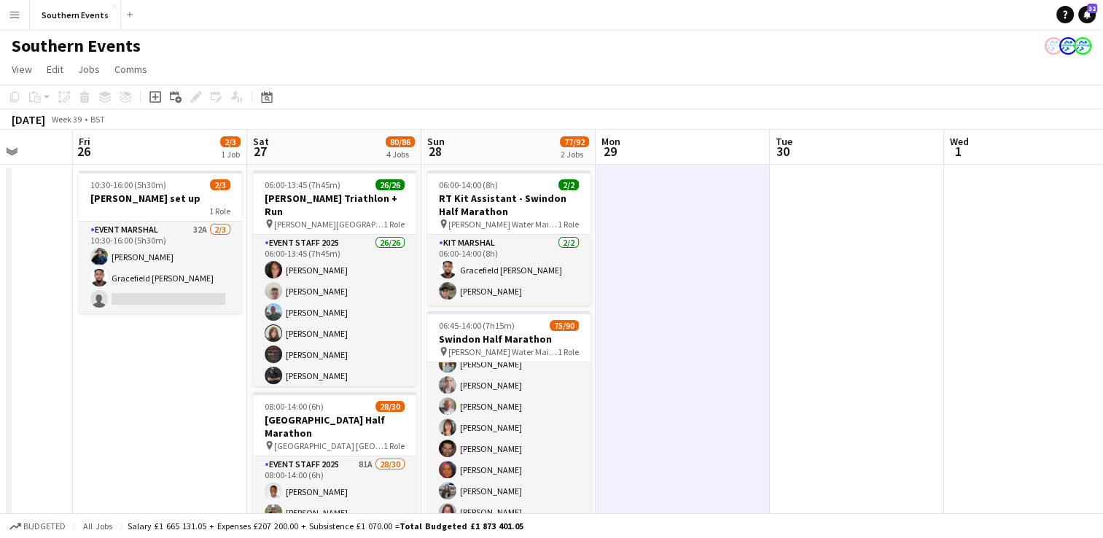
scroll to position [797, 0]
